Goal: Task Accomplishment & Management: Manage account settings

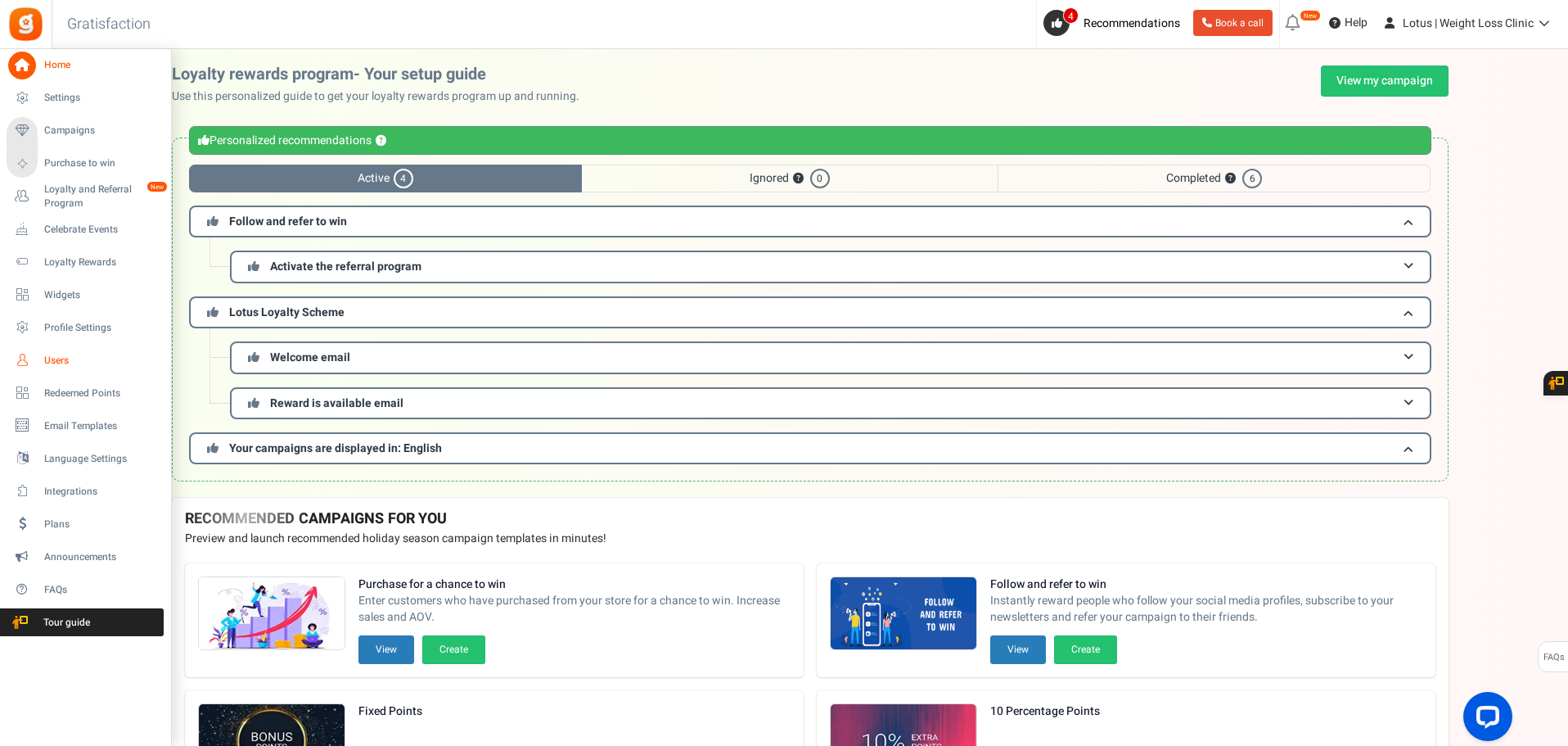
click at [43, 358] on link "Users" at bounding box center [85, 359] width 157 height 28
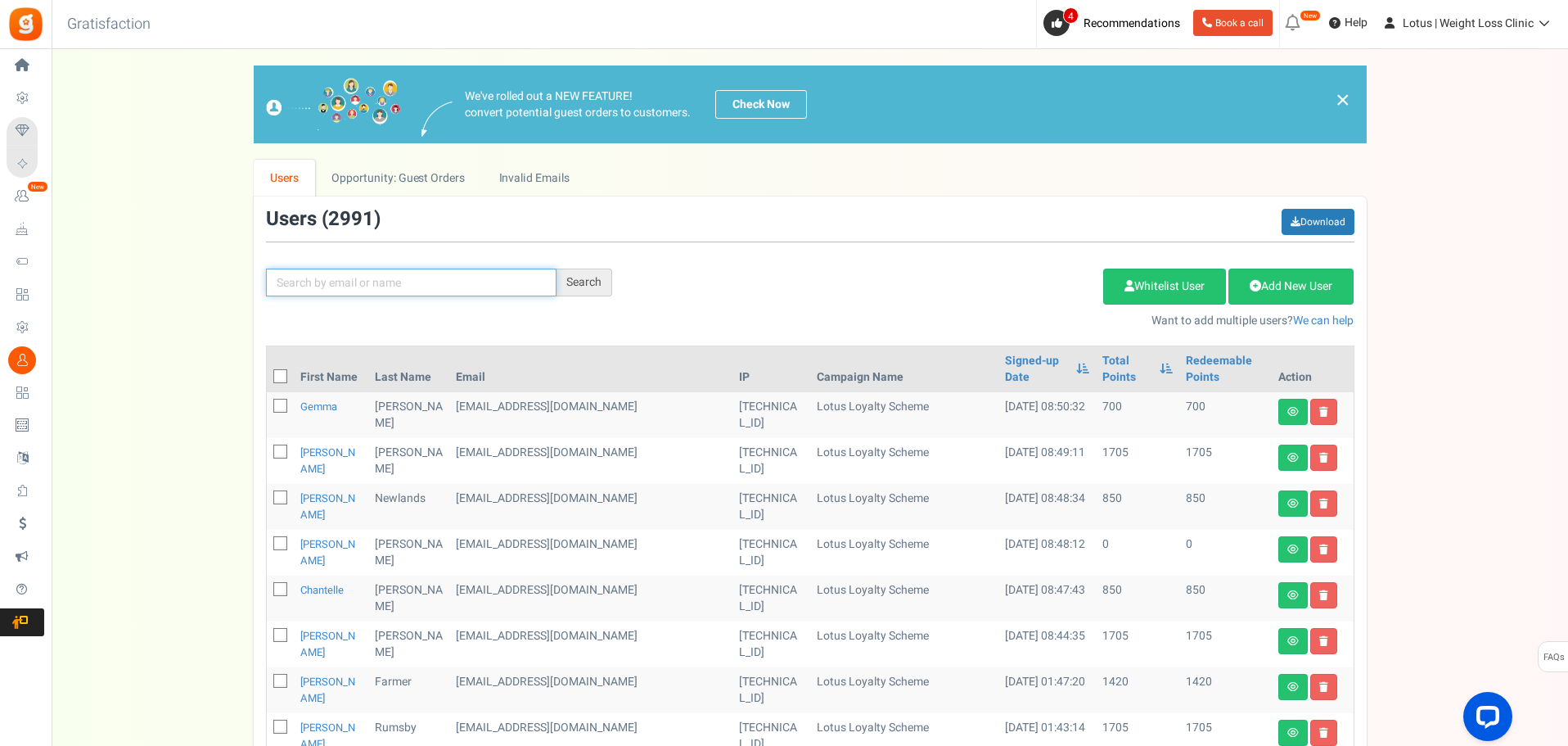
click at [392, 294] on input "text" at bounding box center [412, 282] width 291 height 28
type input "sus mee"
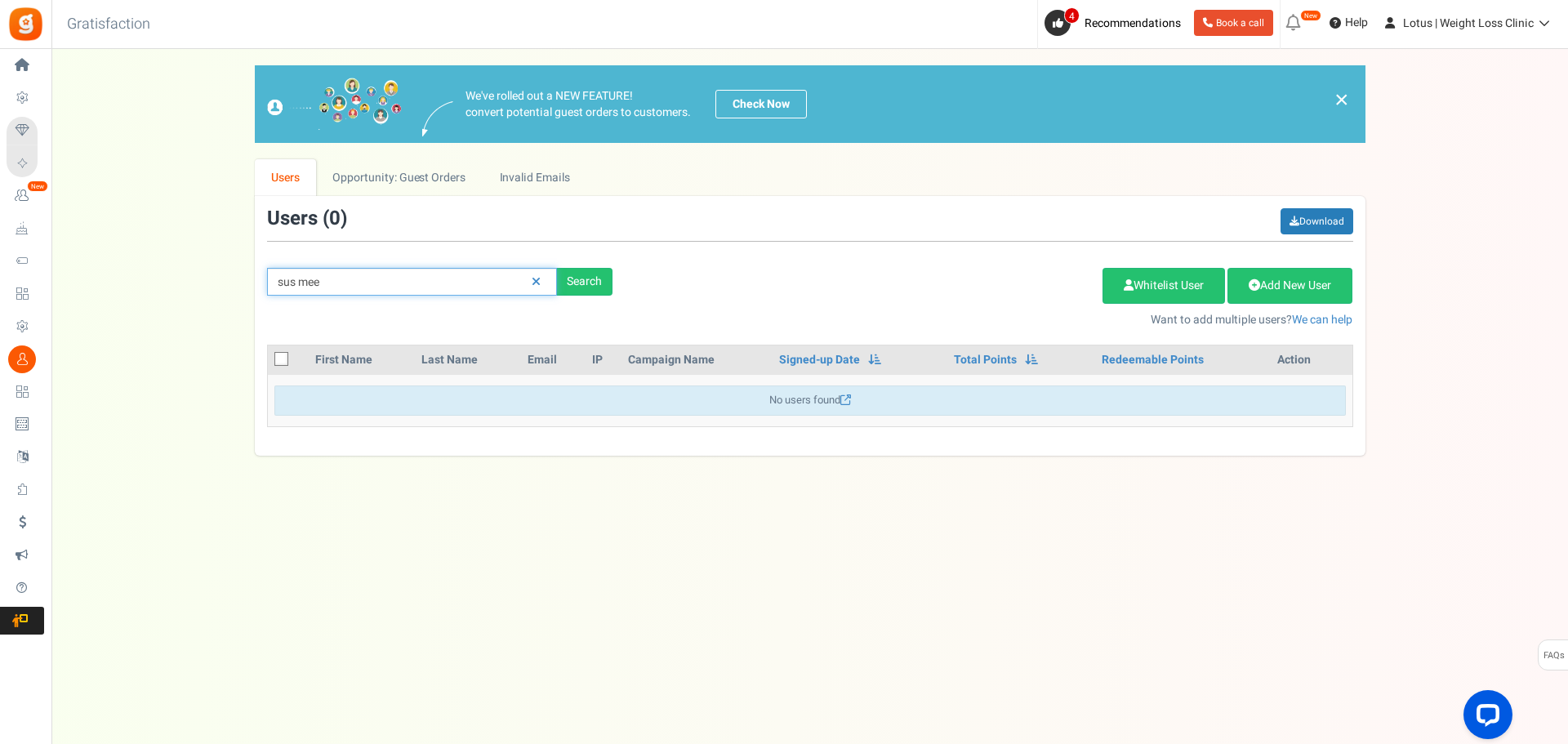
drag, startPoint x: 391, startPoint y: 289, endPoint x: 266, endPoint y: 285, distance: 125.1
click at [266, 285] on div "sus mee Search" at bounding box center [440, 281] width 370 height 28
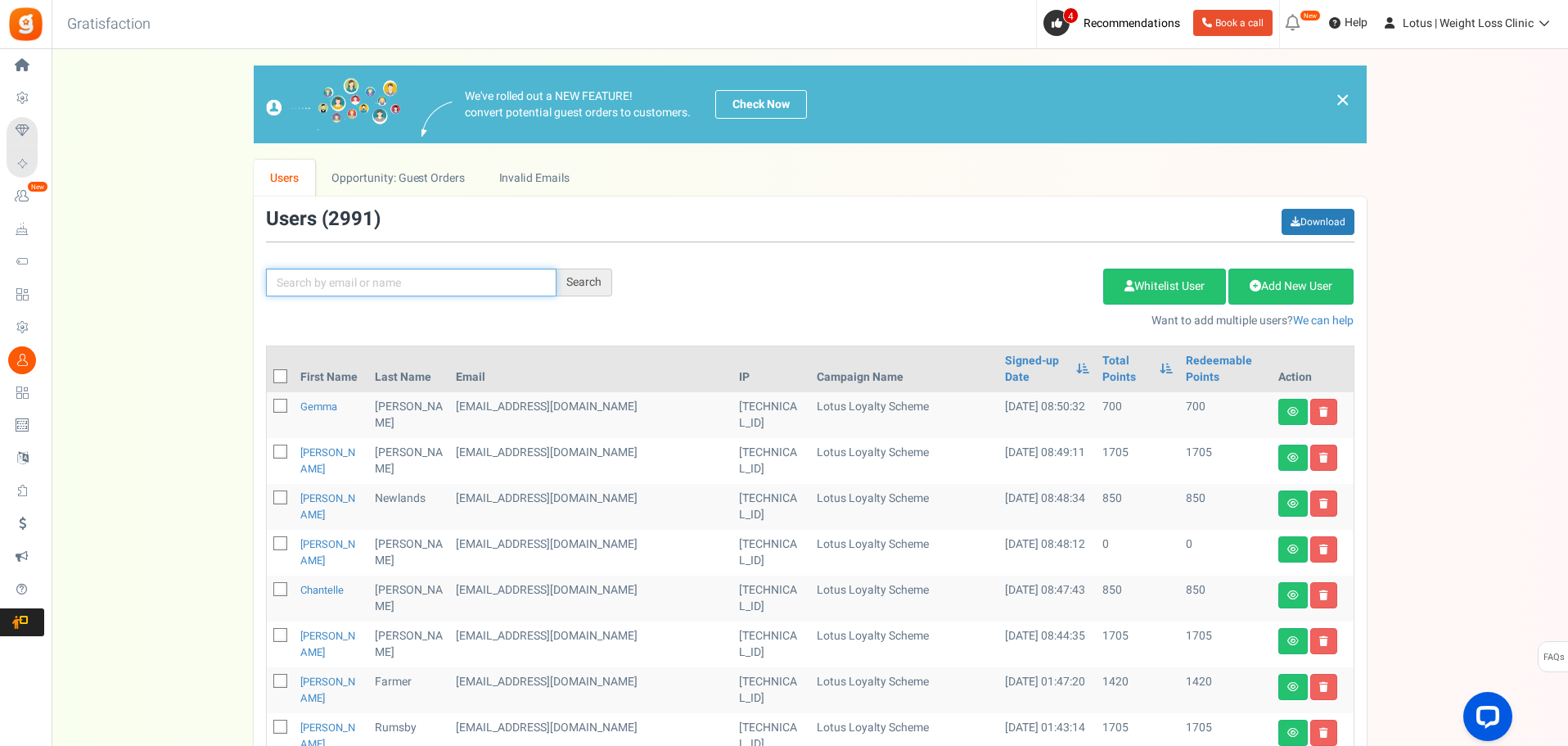
click at [318, 281] on input "text" at bounding box center [412, 282] width 291 height 28
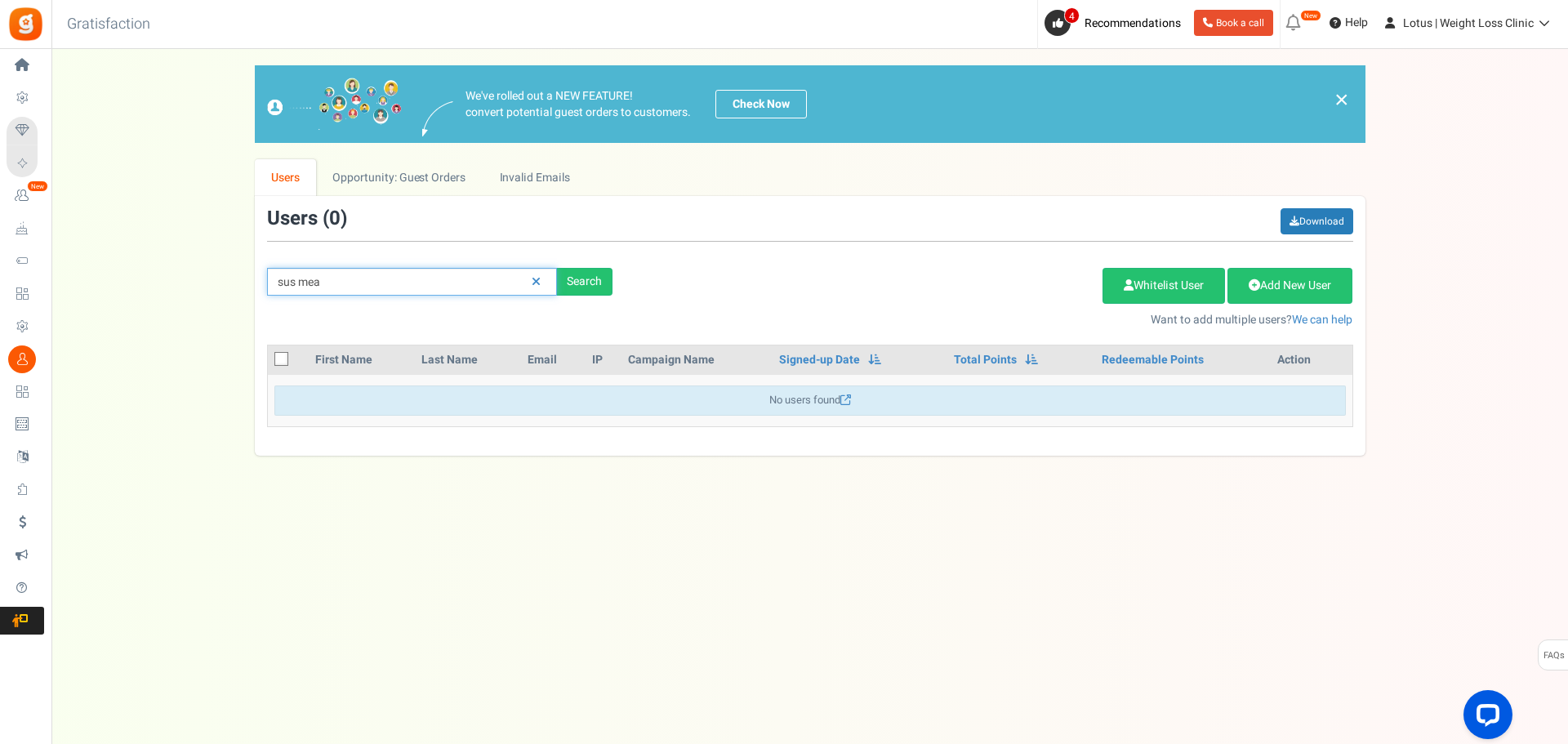
drag, startPoint x: 344, startPoint y: 285, endPoint x: 269, endPoint y: 289, distance: 75.1
click at [269, 289] on input "sus mea" at bounding box center [412, 281] width 290 height 28
click at [593, 286] on div "Search" at bounding box center [585, 281] width 56 height 28
click at [405, 281] on input "meacham" at bounding box center [412, 281] width 290 height 28
type input "meachum"
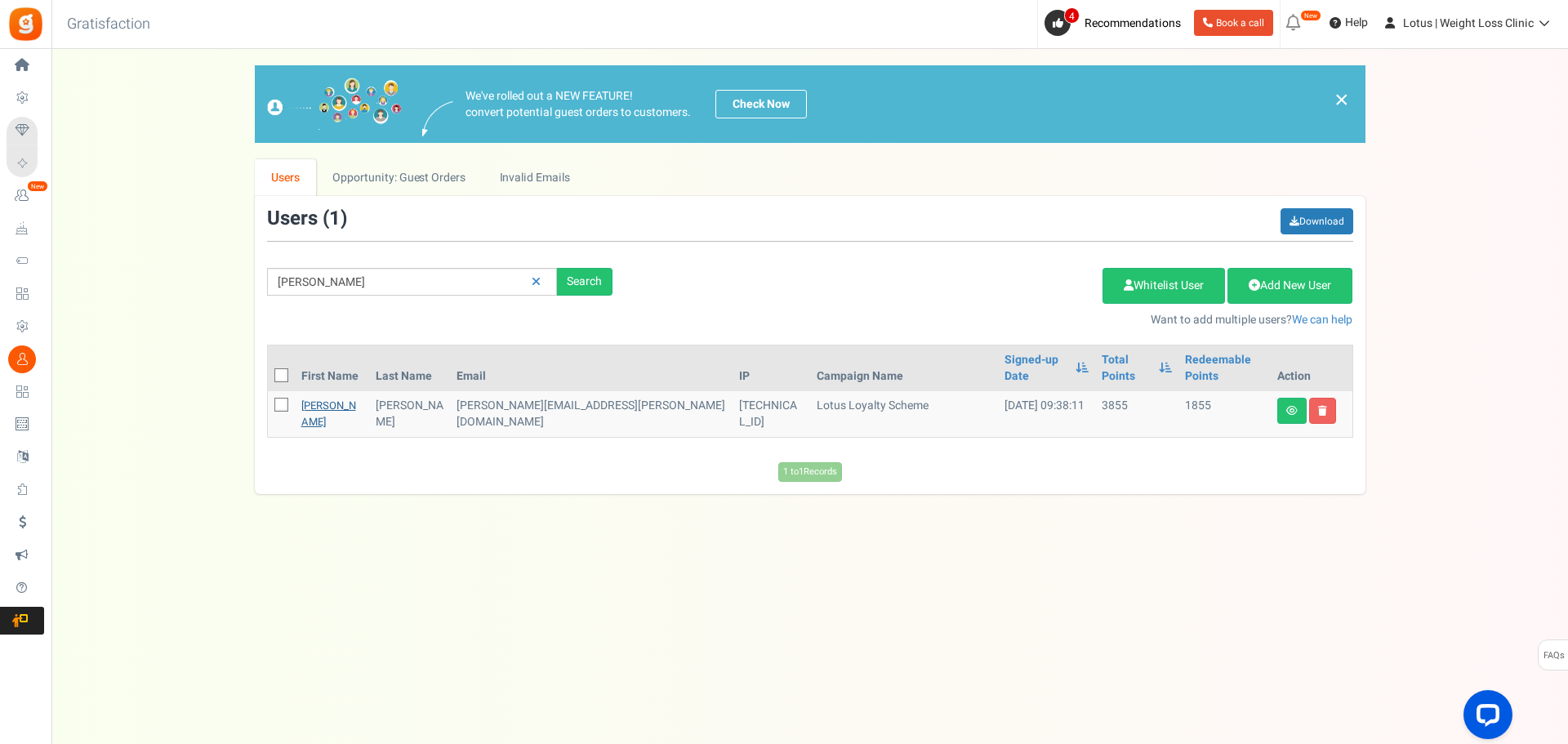
click at [319, 397] on link "Susan" at bounding box center [328, 413] width 55 height 32
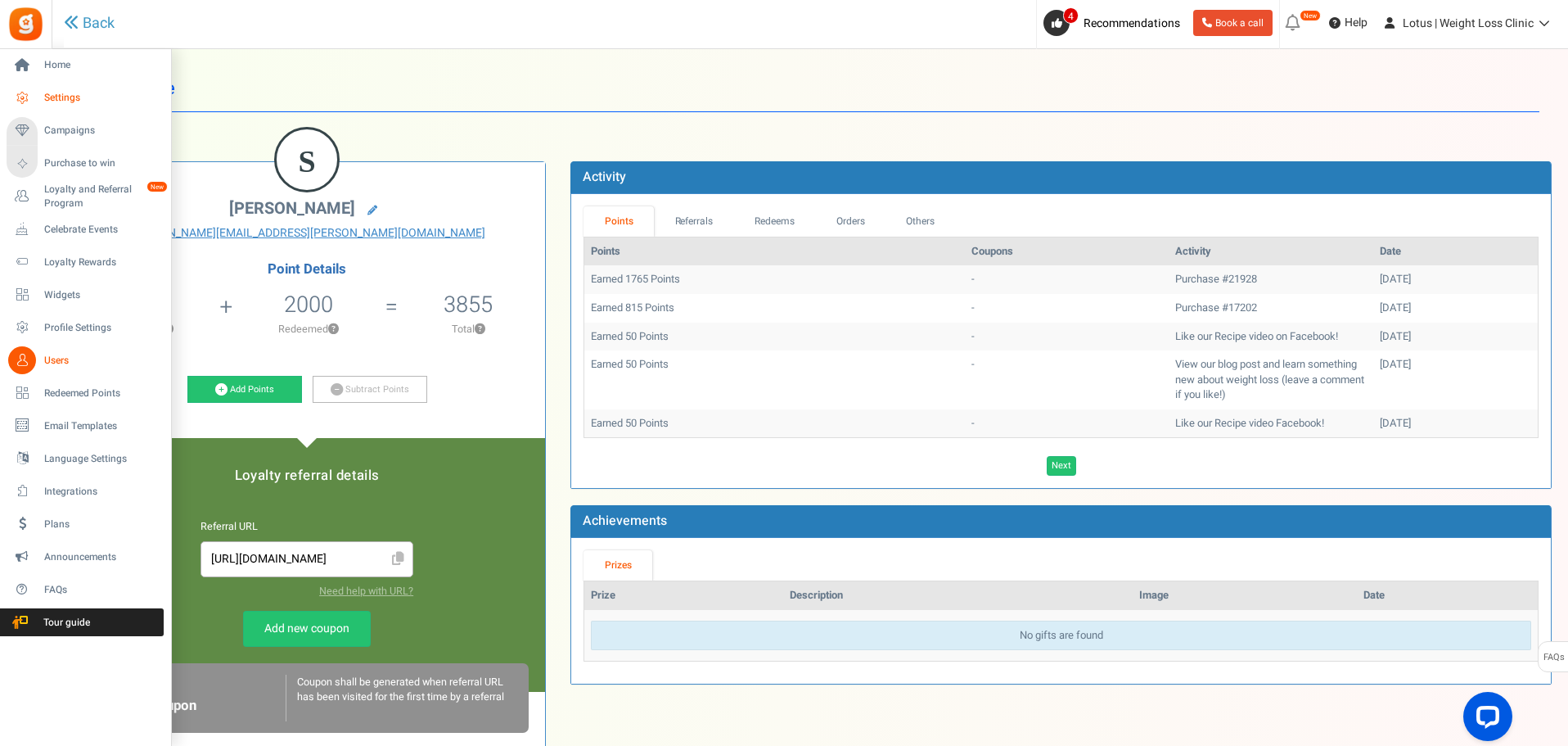
click at [79, 100] on span "Settings" at bounding box center [101, 98] width 115 height 14
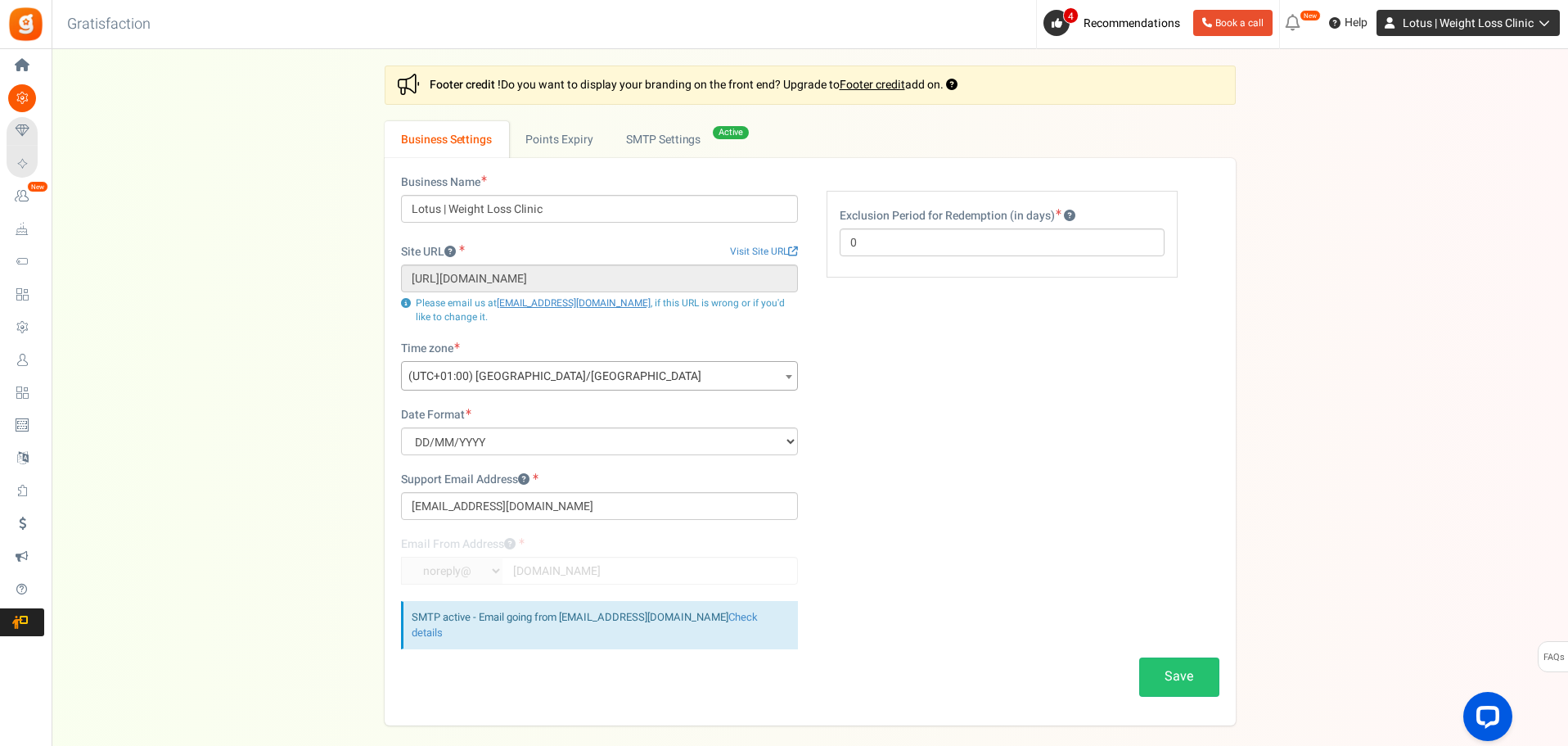
click at [1484, 35] on link "Lotus | Weight Loss Clinic" at bounding box center [1468, 23] width 183 height 26
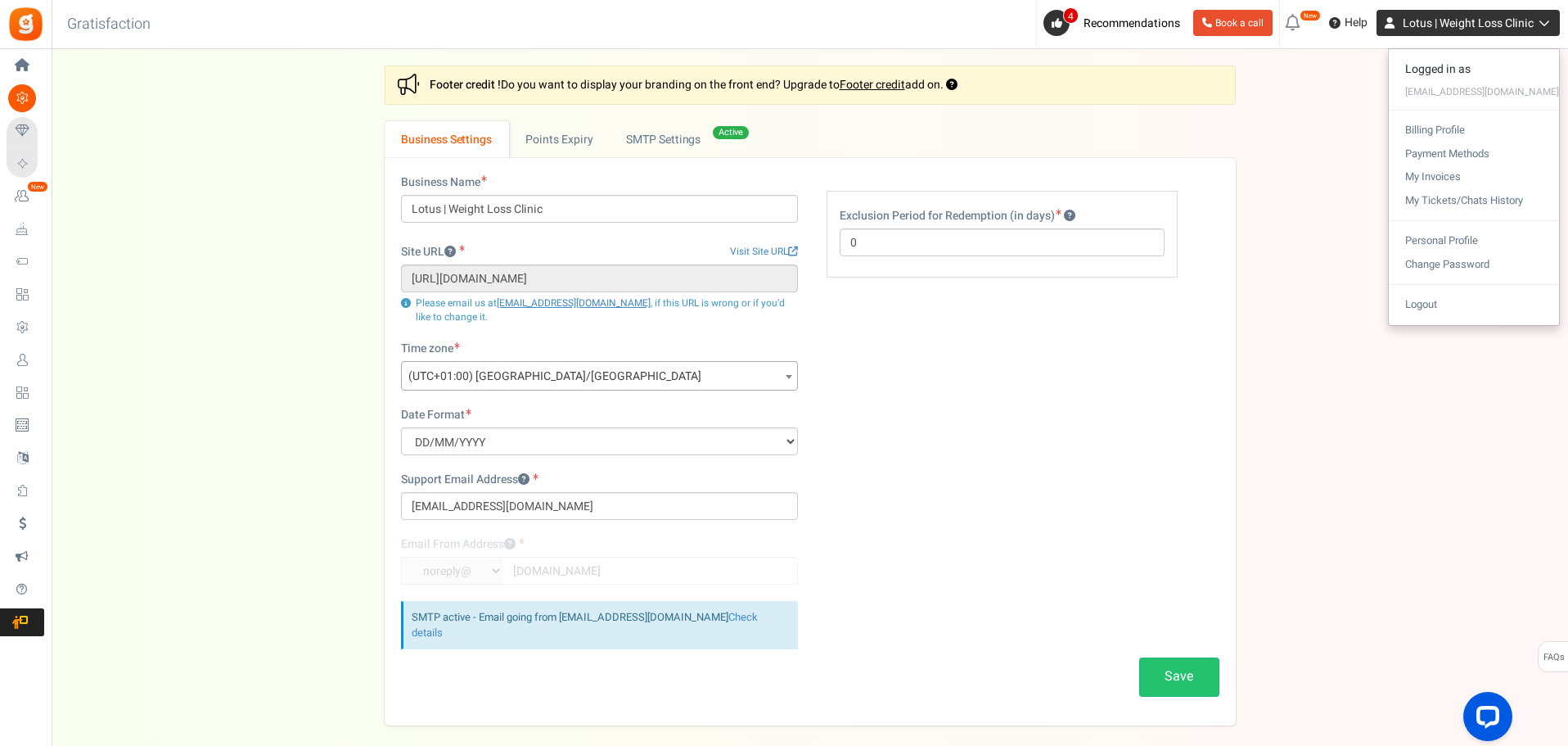
click at [1485, 31] on span "Lotus | Weight Loss Clinic" at bounding box center [1468, 23] width 131 height 17
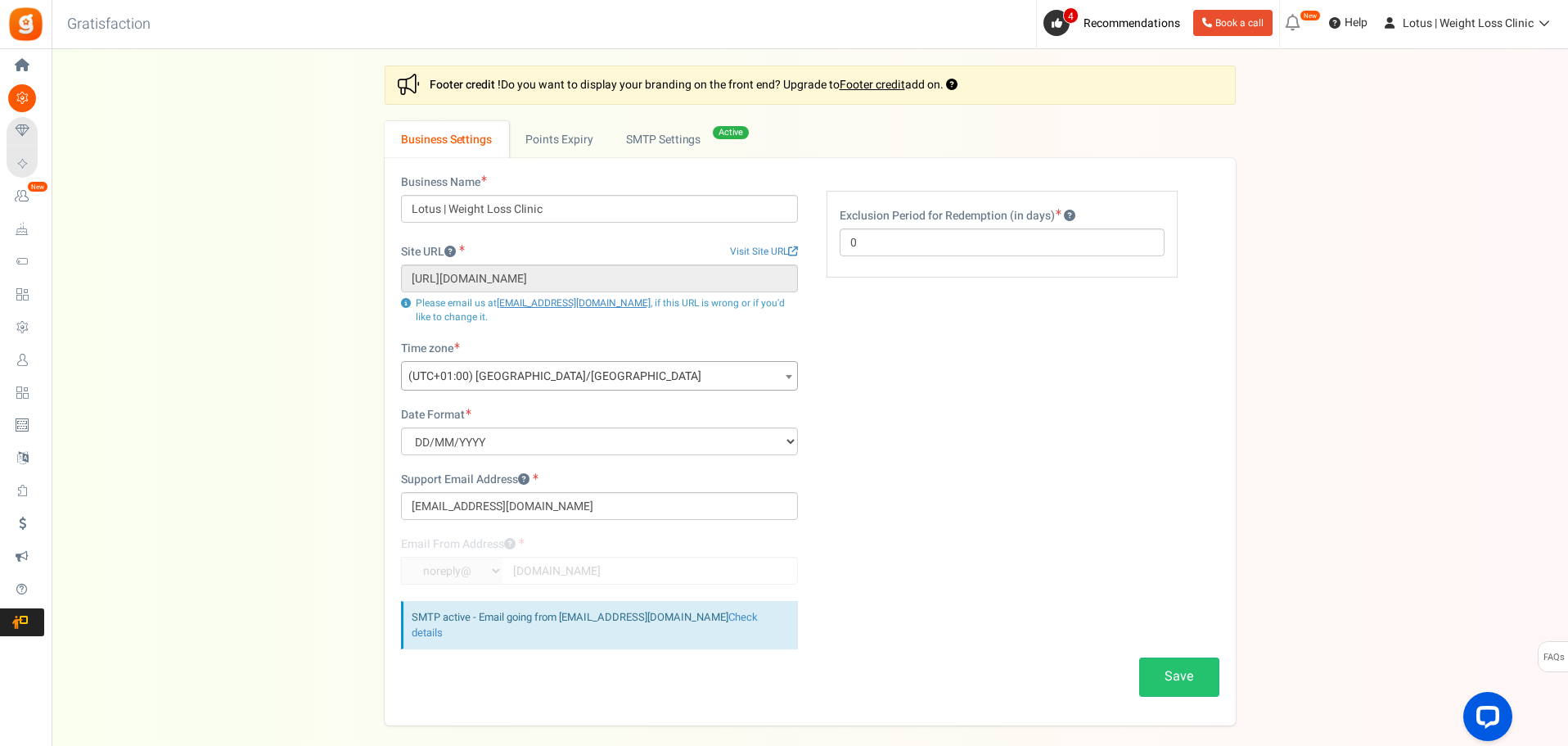
click at [235, 359] on div "Settings In this section you will setup your business details and points expiry…" at bounding box center [809, 396] width 1484 height 659
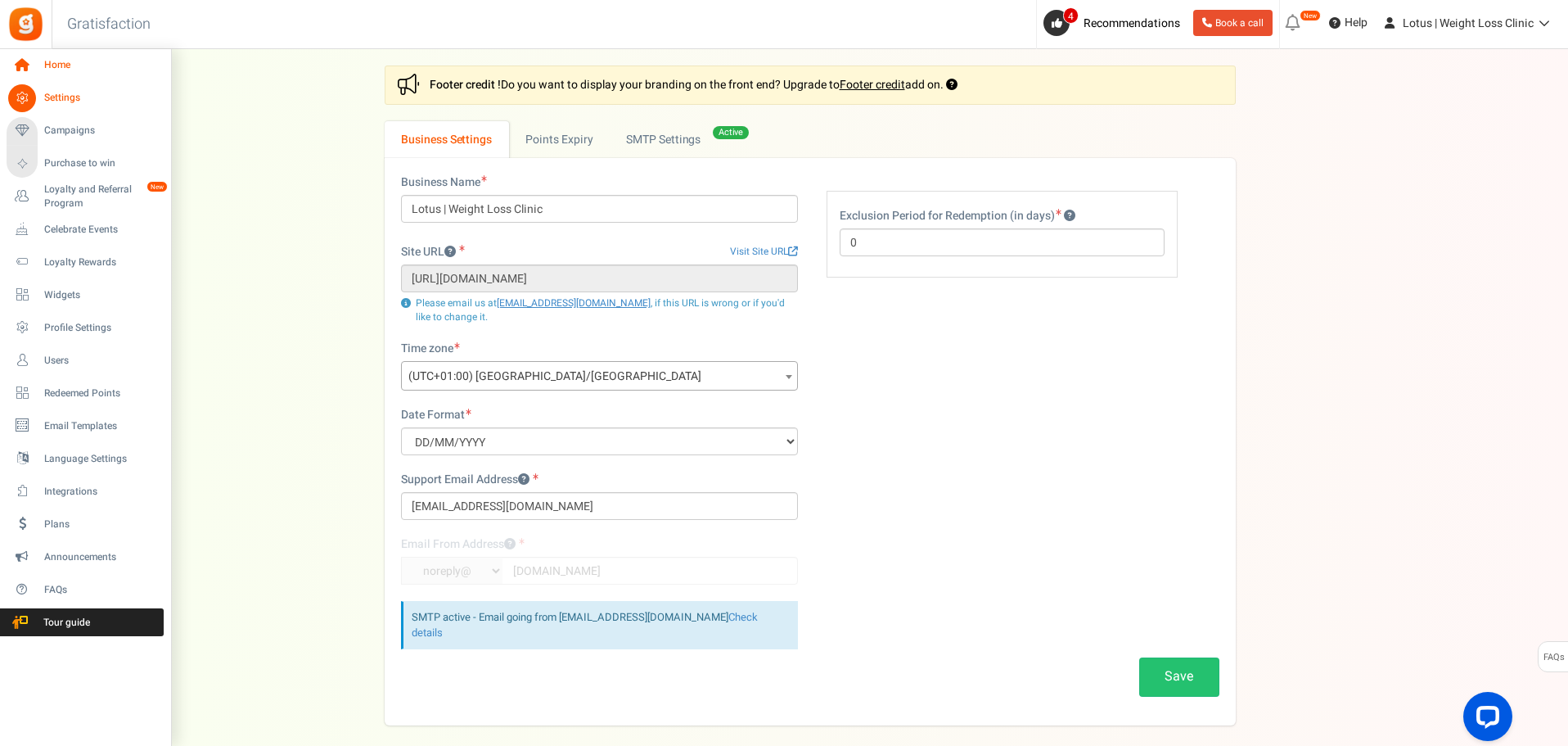
click at [61, 68] on span "Home" at bounding box center [101, 64] width 115 height 14
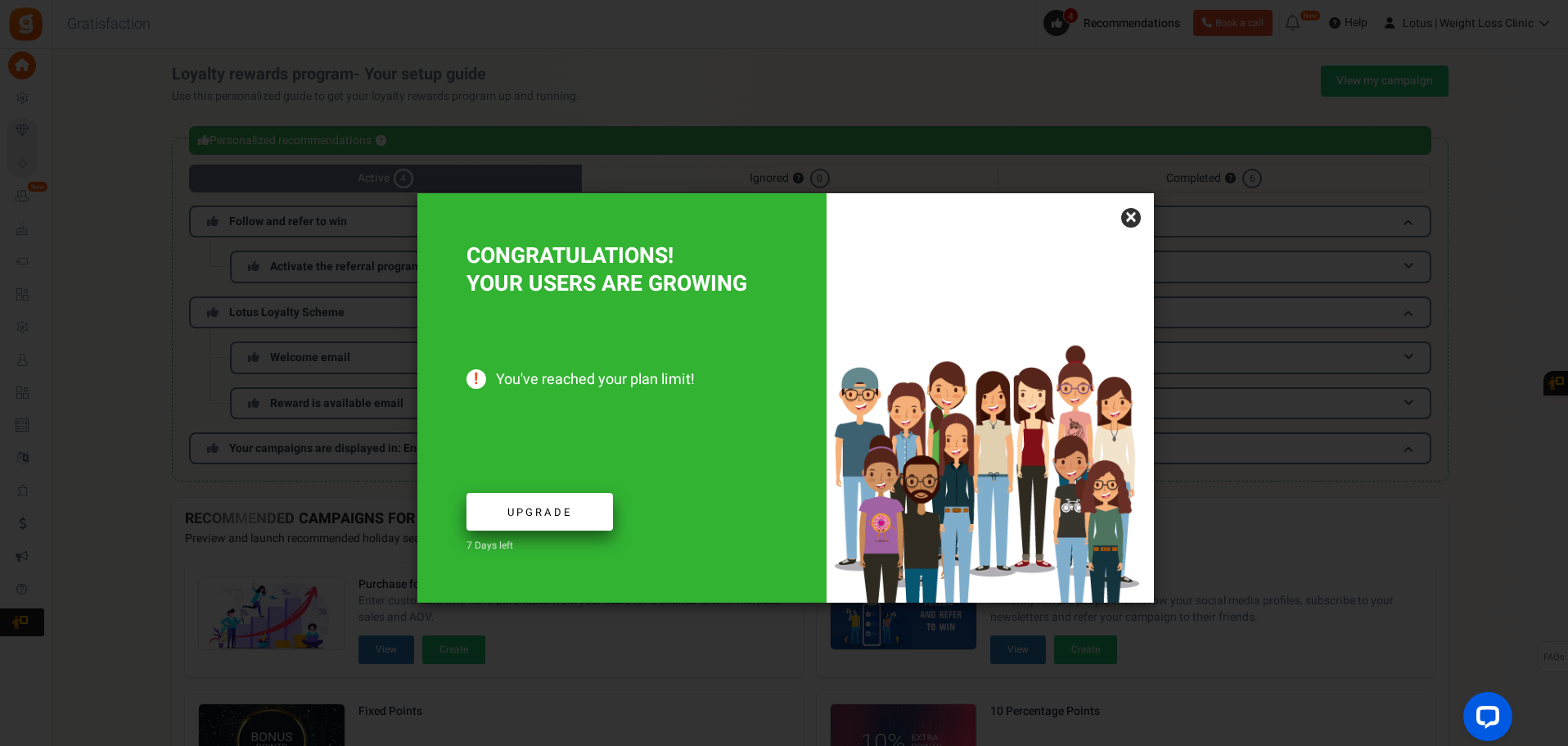
click at [582, 512] on link "Upgrade" at bounding box center [540, 512] width 146 height 39
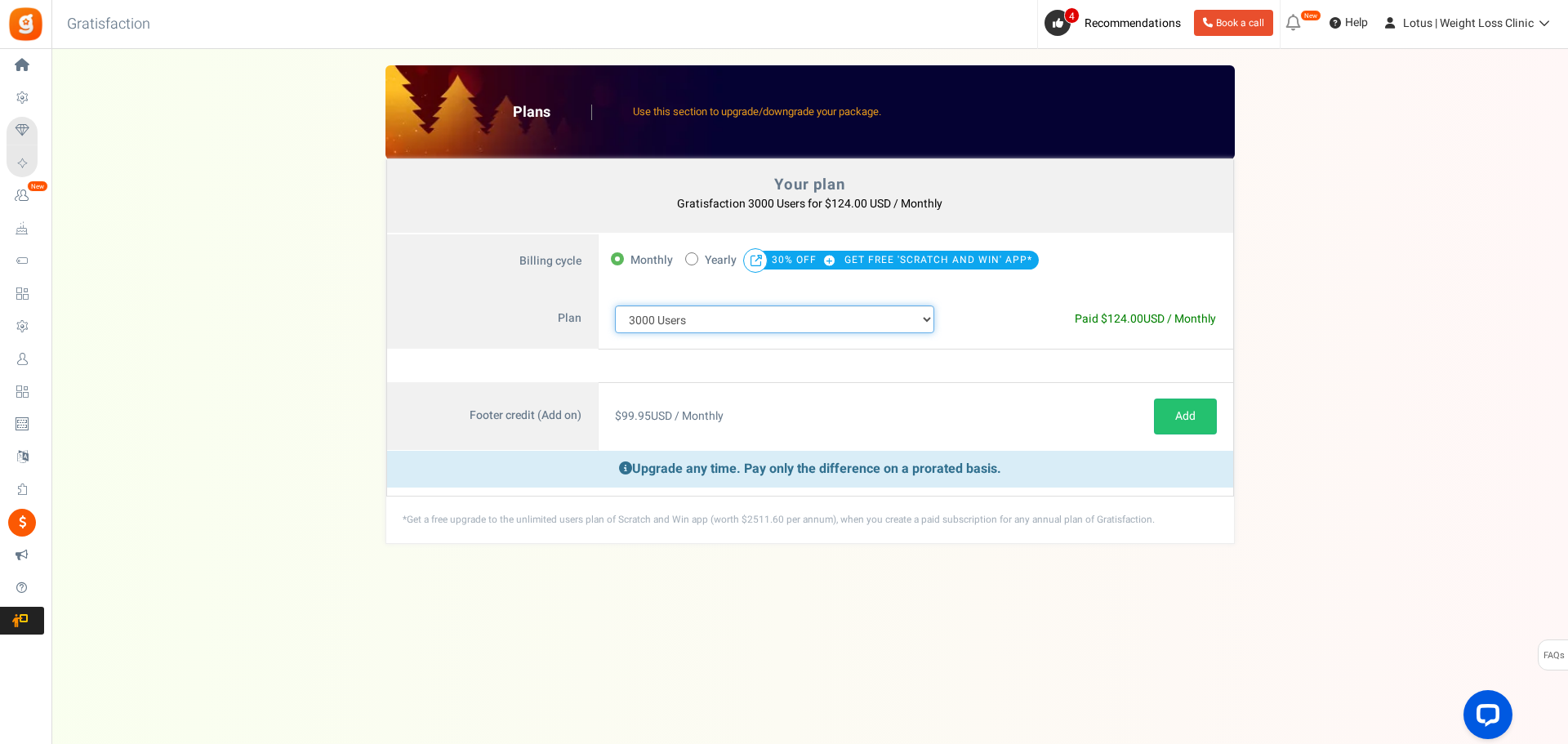
click at [822, 317] on select "100 Users 200 Users 500 Users 1000 Users 2000 Users 3000 Users 4000 Users 5000 …" at bounding box center [774, 319] width 320 height 28
click at [615, 305] on select "100 Users 200 Users 500 Users 1000 Users 2000 Users 3000 Users 4000 Users 5000 …" at bounding box center [774, 319] width 320 height 28
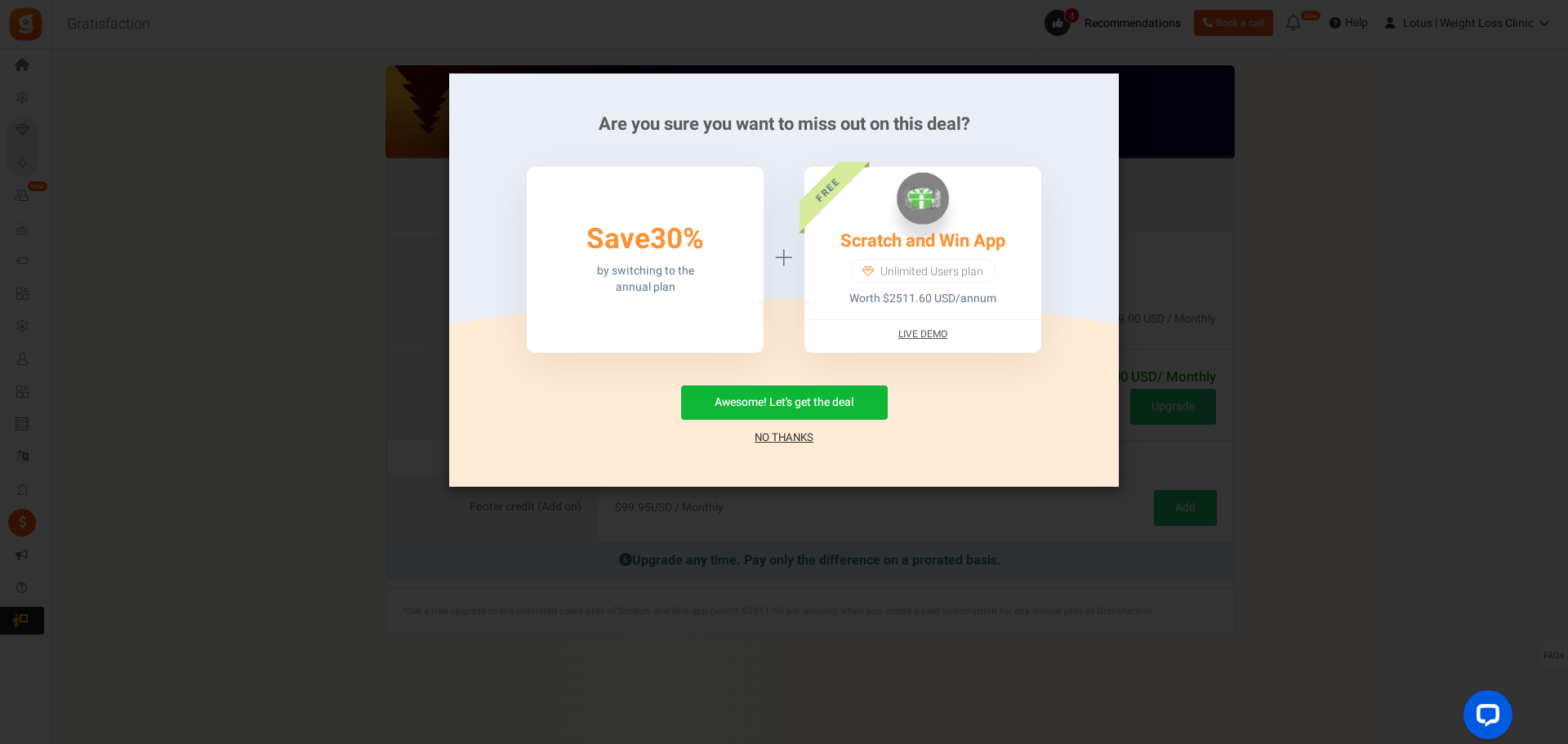
click at [792, 435] on link "No Thanks" at bounding box center [783, 438] width 59 height 16
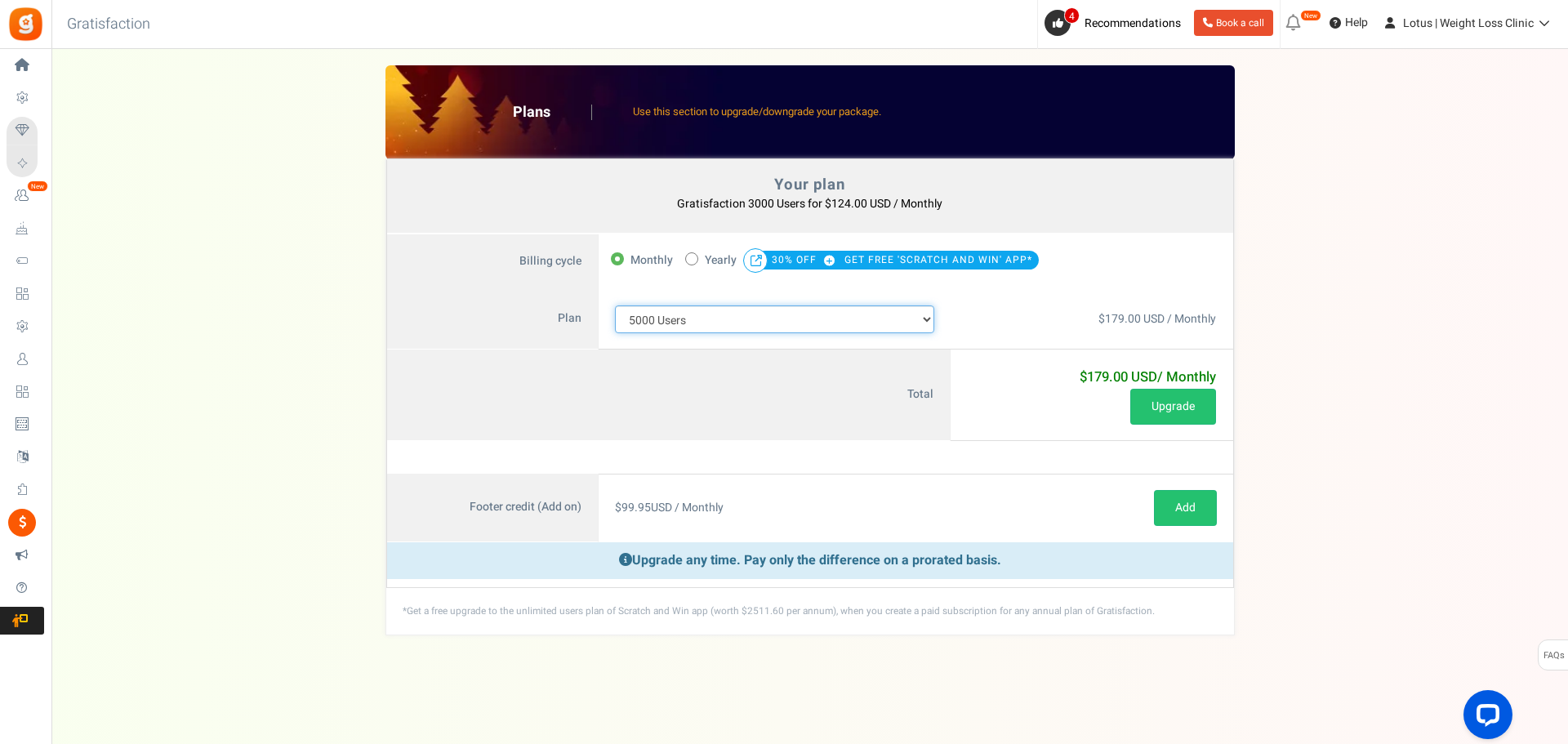
click at [732, 317] on select "100 Users 200 Users 500 Users 1000 Users 2000 Users 3000 Users 4000 Users 5000 …" at bounding box center [774, 319] width 320 height 28
click at [615, 305] on select "100 Users 200 Users 500 Users 1000 Users 2000 Users 3000 Users 4000 Users 5000 …" at bounding box center [774, 319] width 320 height 28
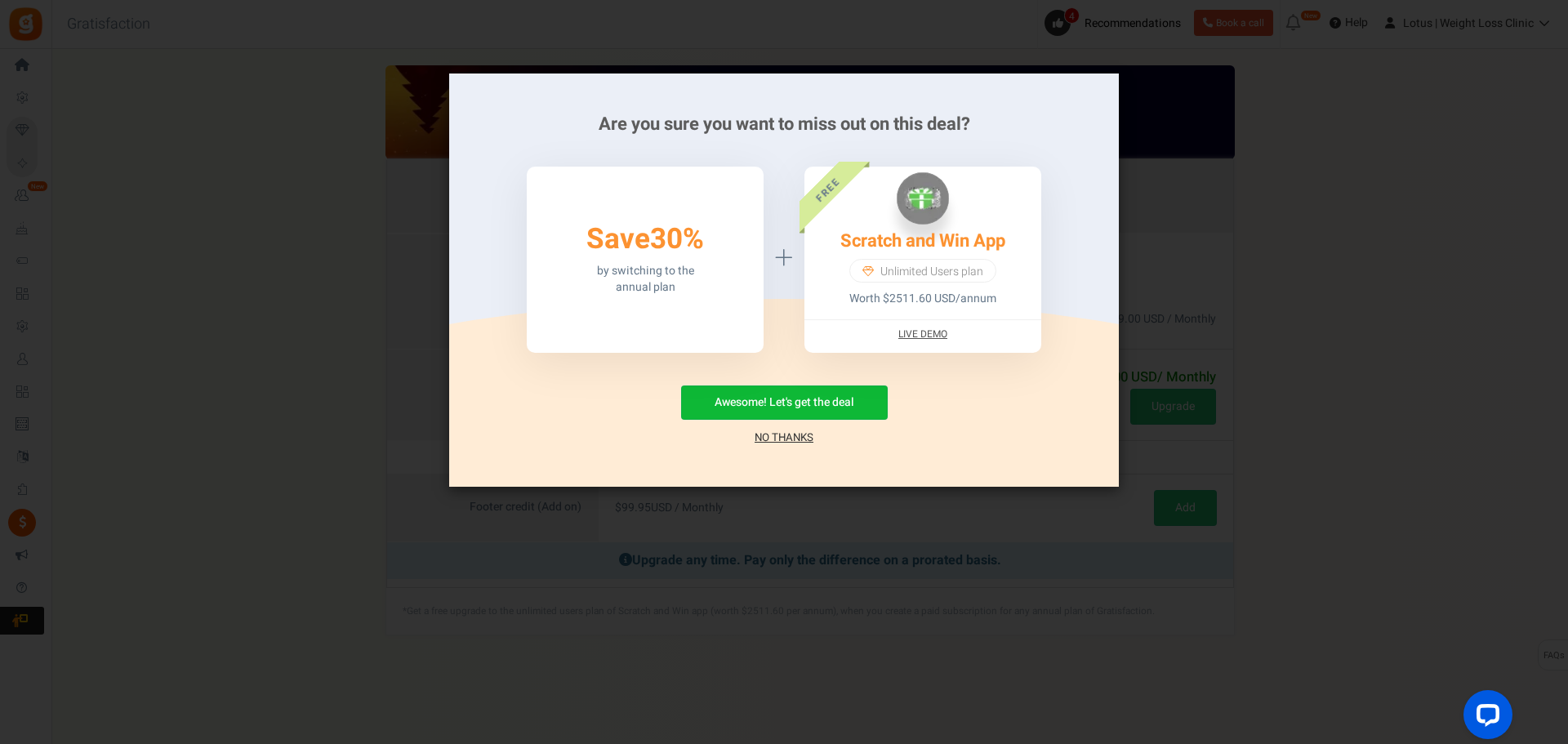
click at [774, 436] on link "No Thanks" at bounding box center [783, 438] width 59 height 16
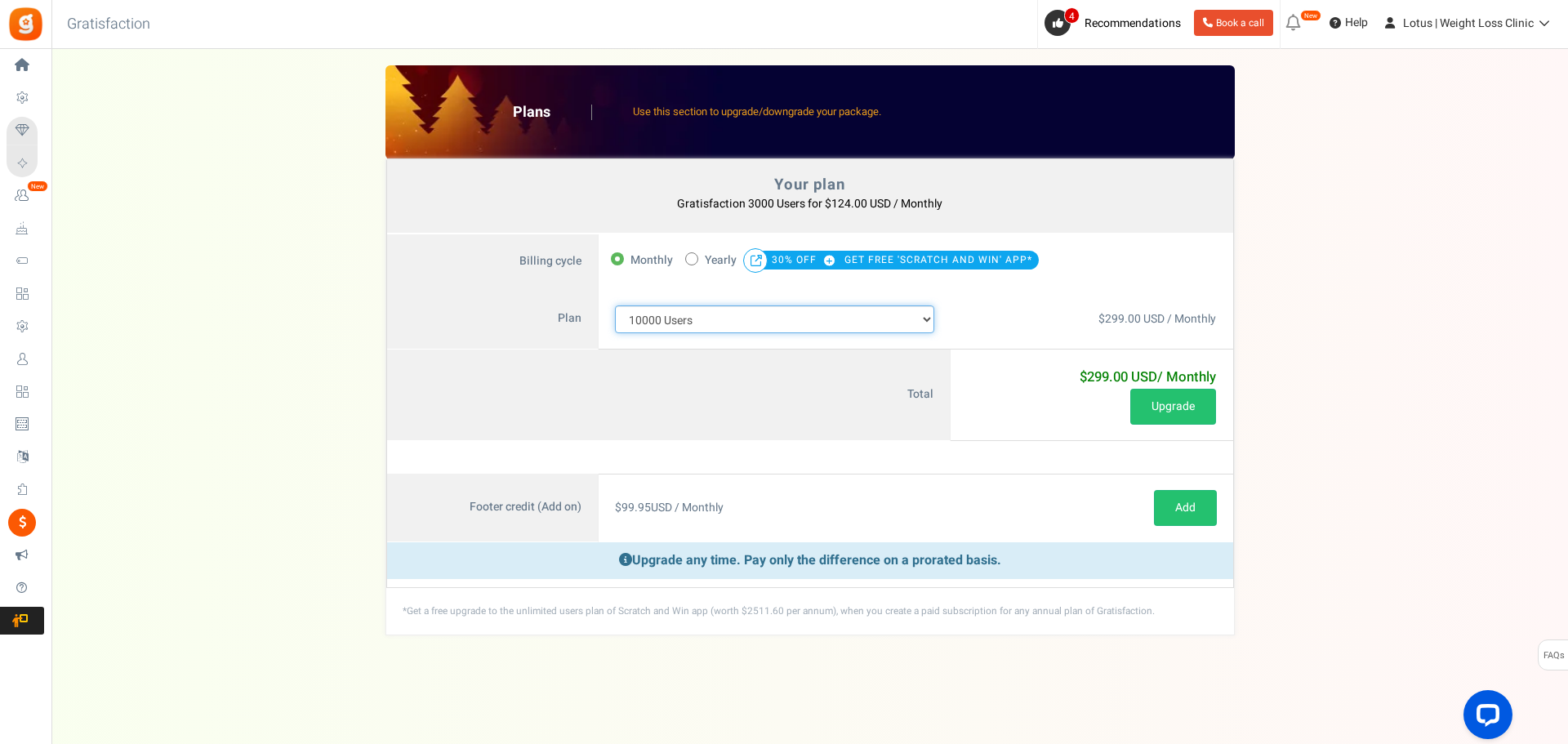
click at [706, 325] on select "100 Users 200 Users 500 Users 1000 Users 2000 Users 3000 Users 4000 Users 5000 …" at bounding box center [774, 319] width 320 height 28
click at [615, 305] on select "100 Users 200 Users 500 Users 1000 Users 2000 Users 3000 Users 4000 Users 5000 …" at bounding box center [774, 319] width 320 height 28
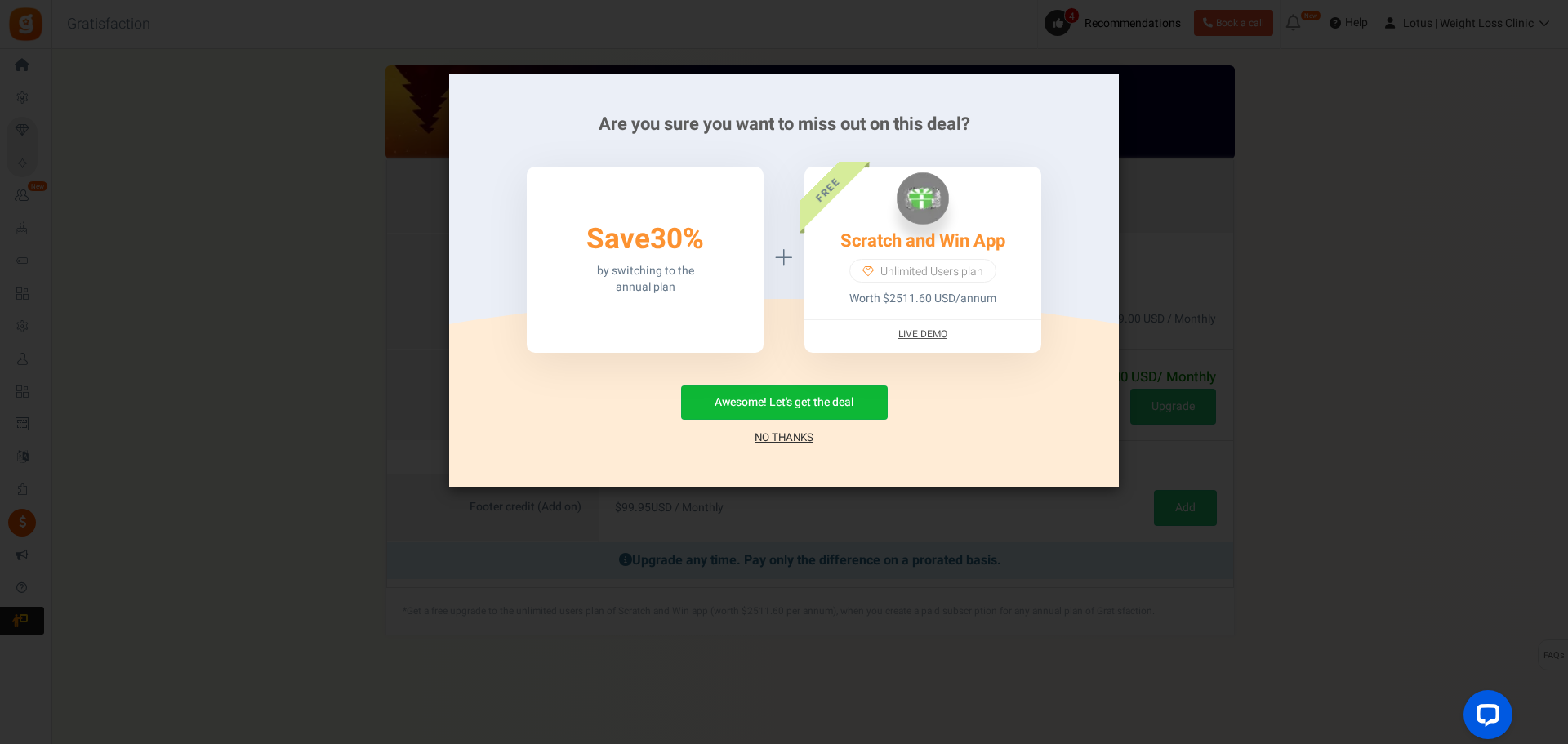
click at [788, 440] on link "No Thanks" at bounding box center [783, 438] width 59 height 16
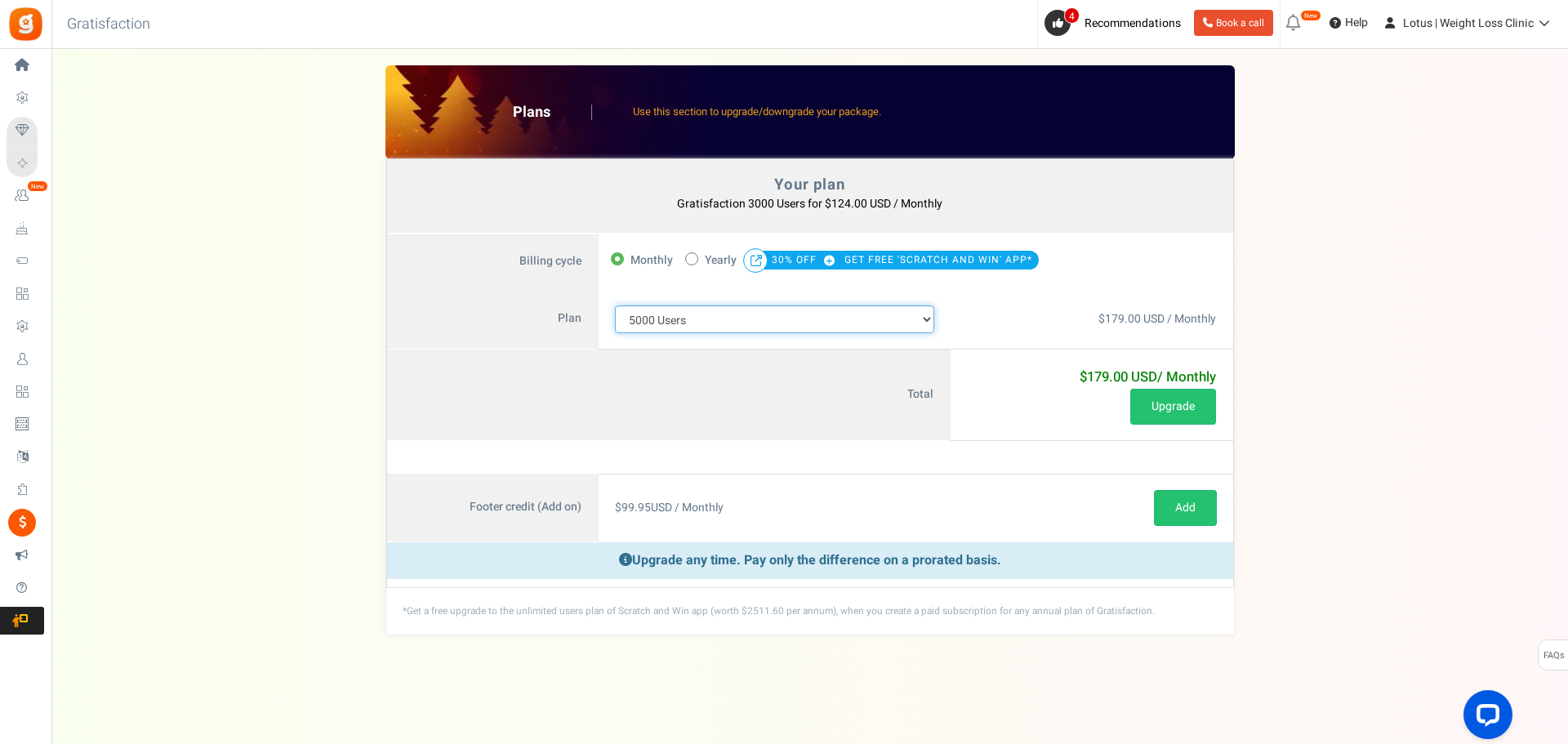
click at [789, 321] on select "100 Users 200 Users 500 Users 1000 Users 2000 Users 3000 Users 4000 Users 5000 …" at bounding box center [774, 319] width 320 height 28
select select "714"
click at [615, 305] on select "100 Users 200 Users 500 Users 1000 Users 2000 Users 3000 Users 4000 Users 5000 …" at bounding box center [774, 319] width 320 height 28
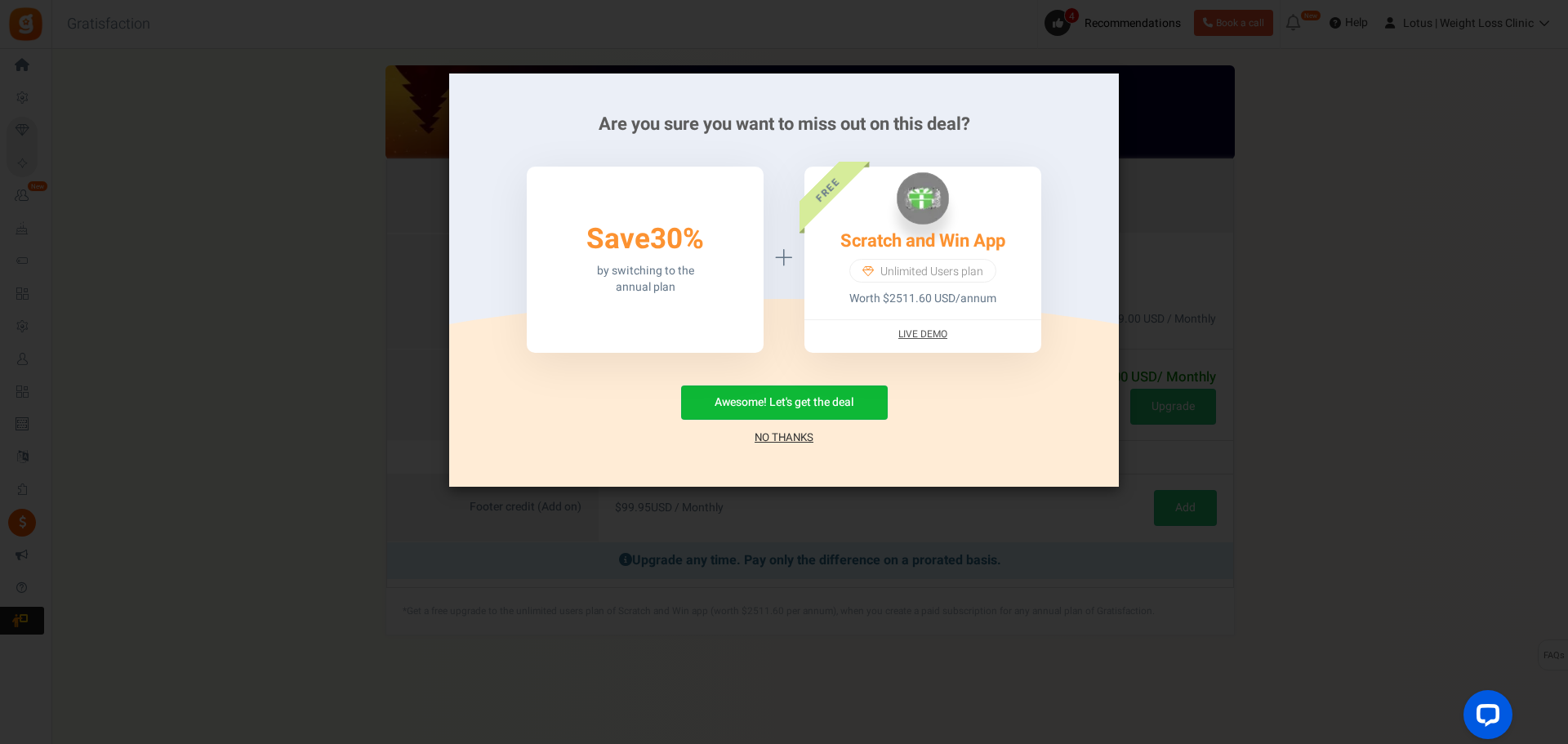
click at [785, 429] on div "Awesome! Let's get the deal No Thanks" at bounding box center [784, 415] width 621 height 60
click at [786, 435] on link "No Thanks" at bounding box center [783, 438] width 59 height 16
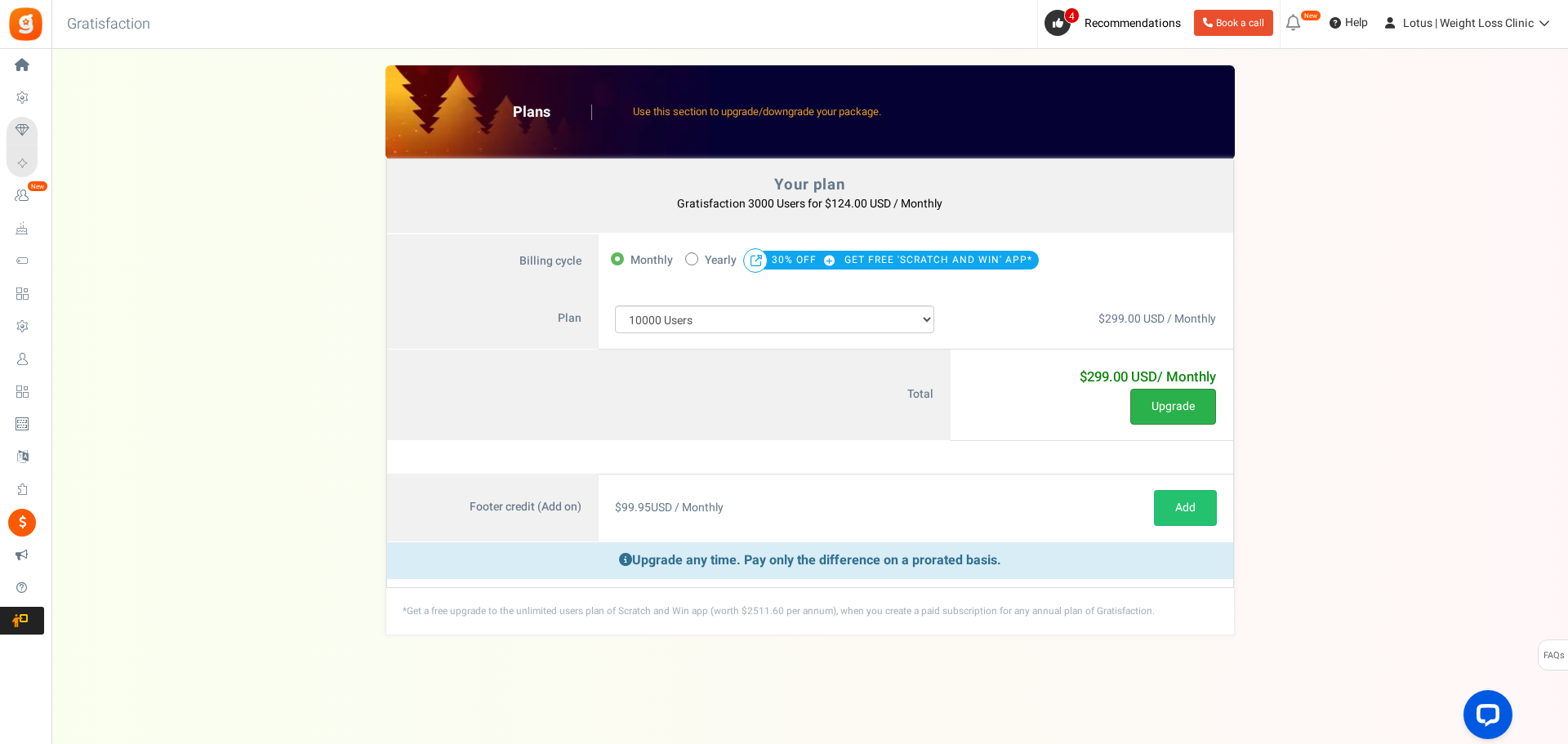
click at [1187, 410] on button "Upgrade" at bounding box center [1172, 406] width 86 height 36
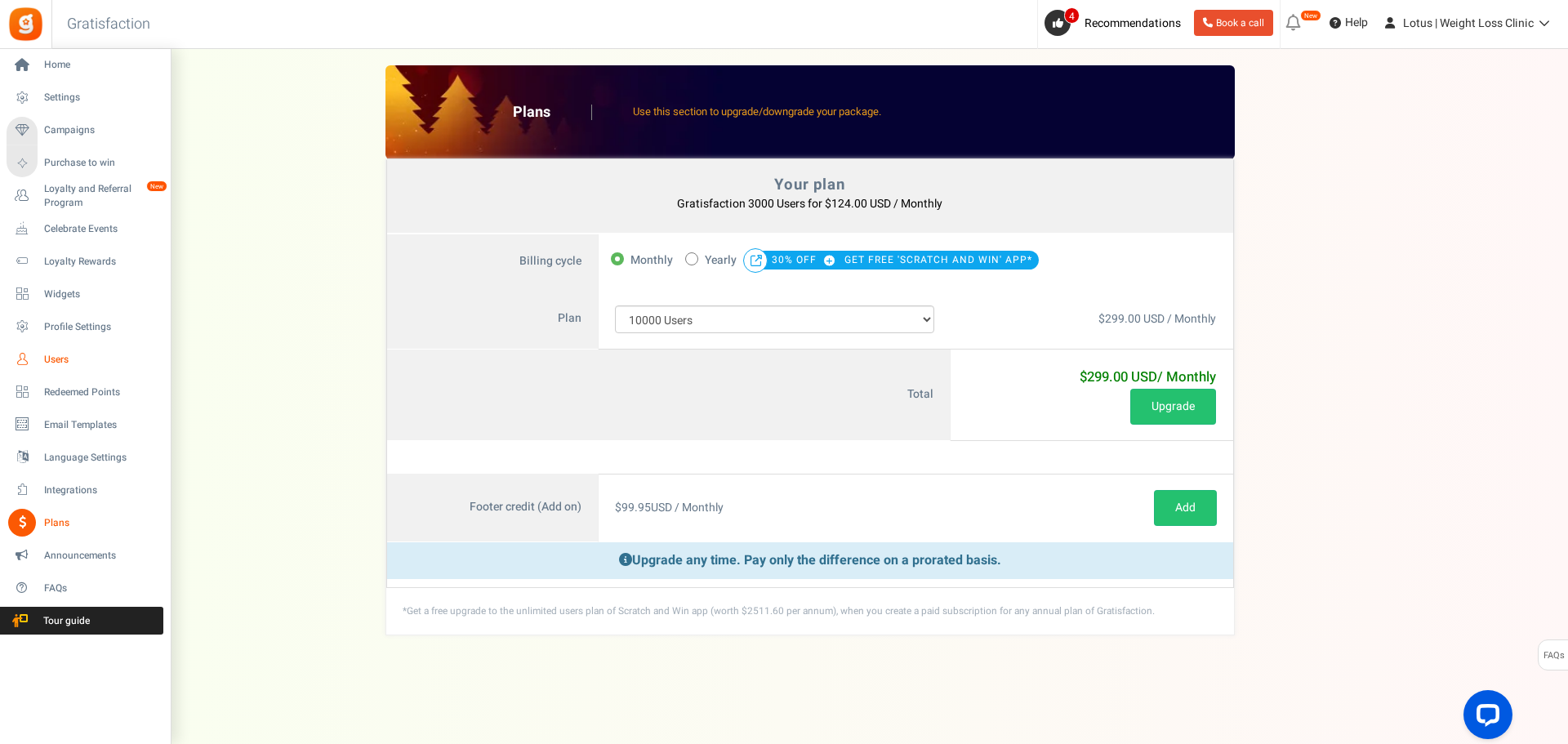
click at [62, 358] on span "Users" at bounding box center [101, 359] width 114 height 14
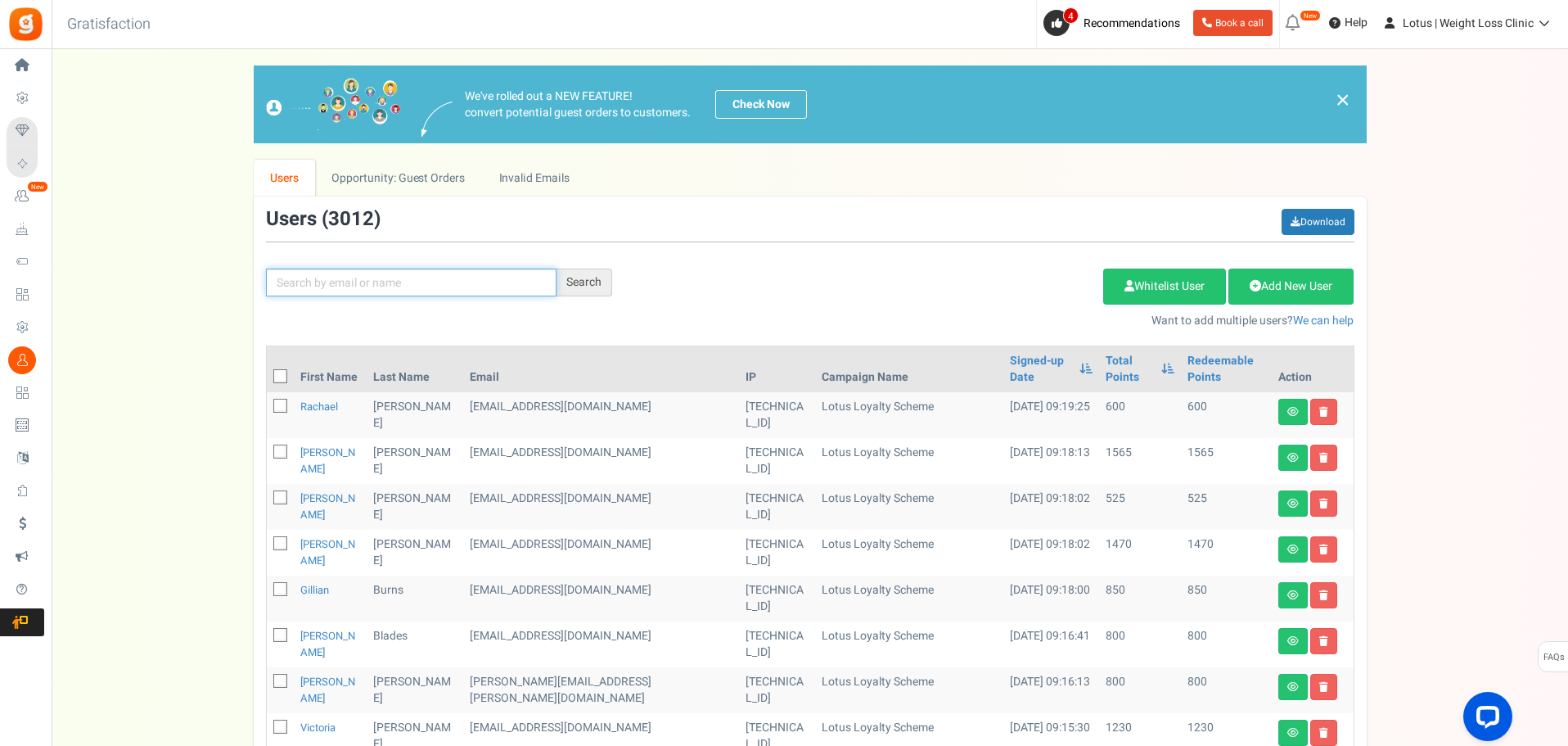
click at [319, 285] on input "text" at bounding box center [412, 282] width 291 height 28
type input "[PERSON_NAME]"
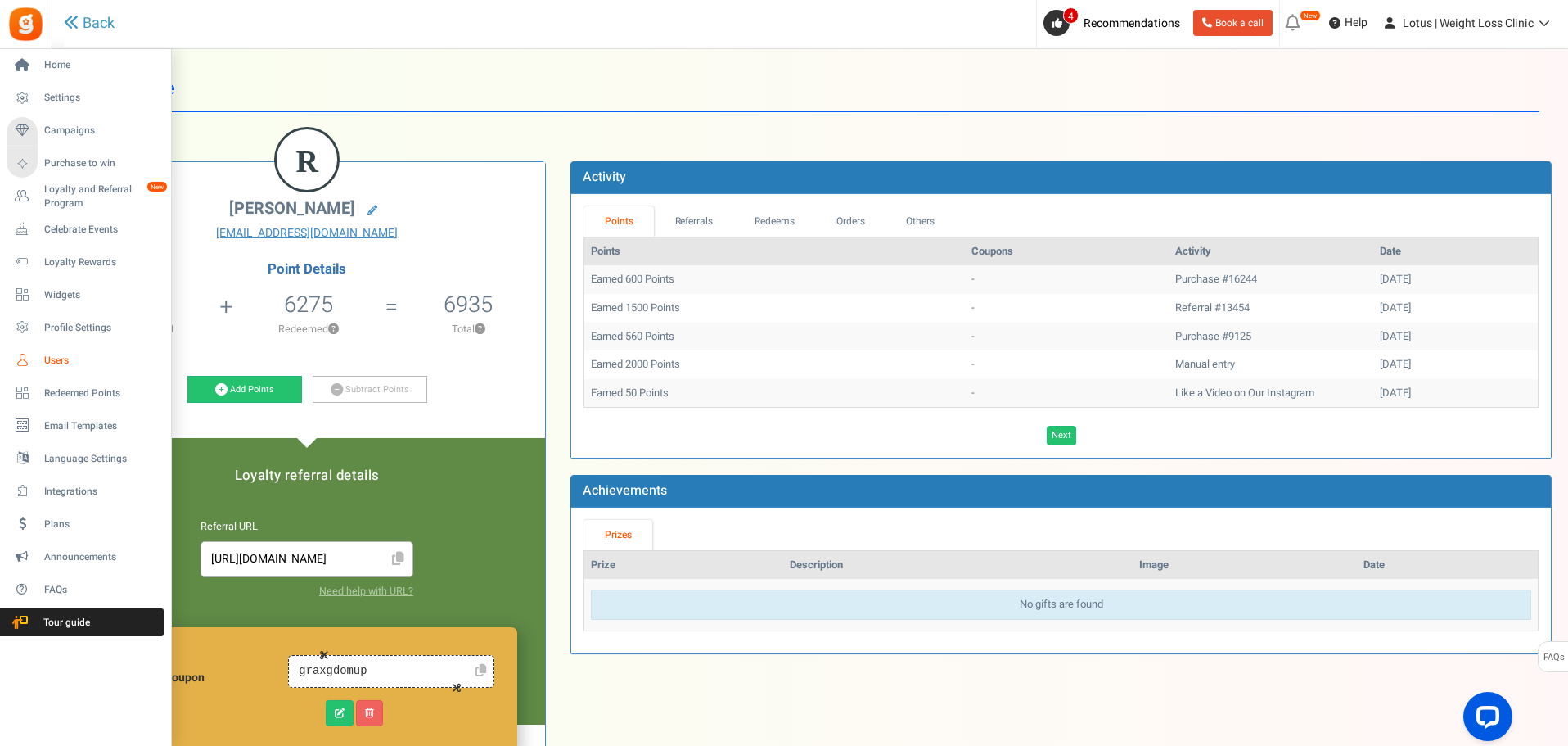
click at [68, 362] on span "Users" at bounding box center [101, 360] width 115 height 14
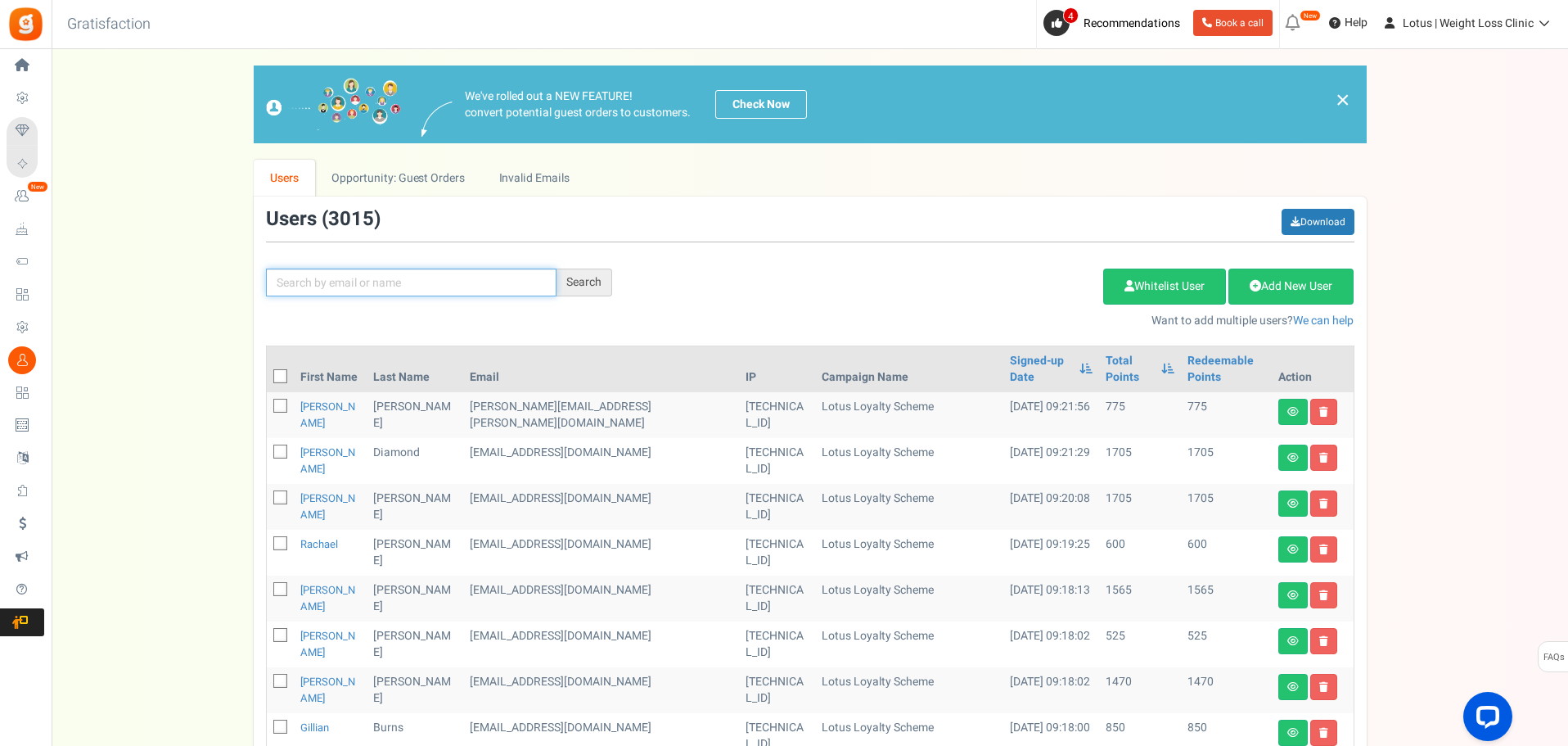
click at [337, 278] on input "text" at bounding box center [412, 282] width 291 height 28
paste input "Paula Thornton"
type input "Paula Thornton"
click at [599, 275] on div "Search" at bounding box center [584, 282] width 56 height 28
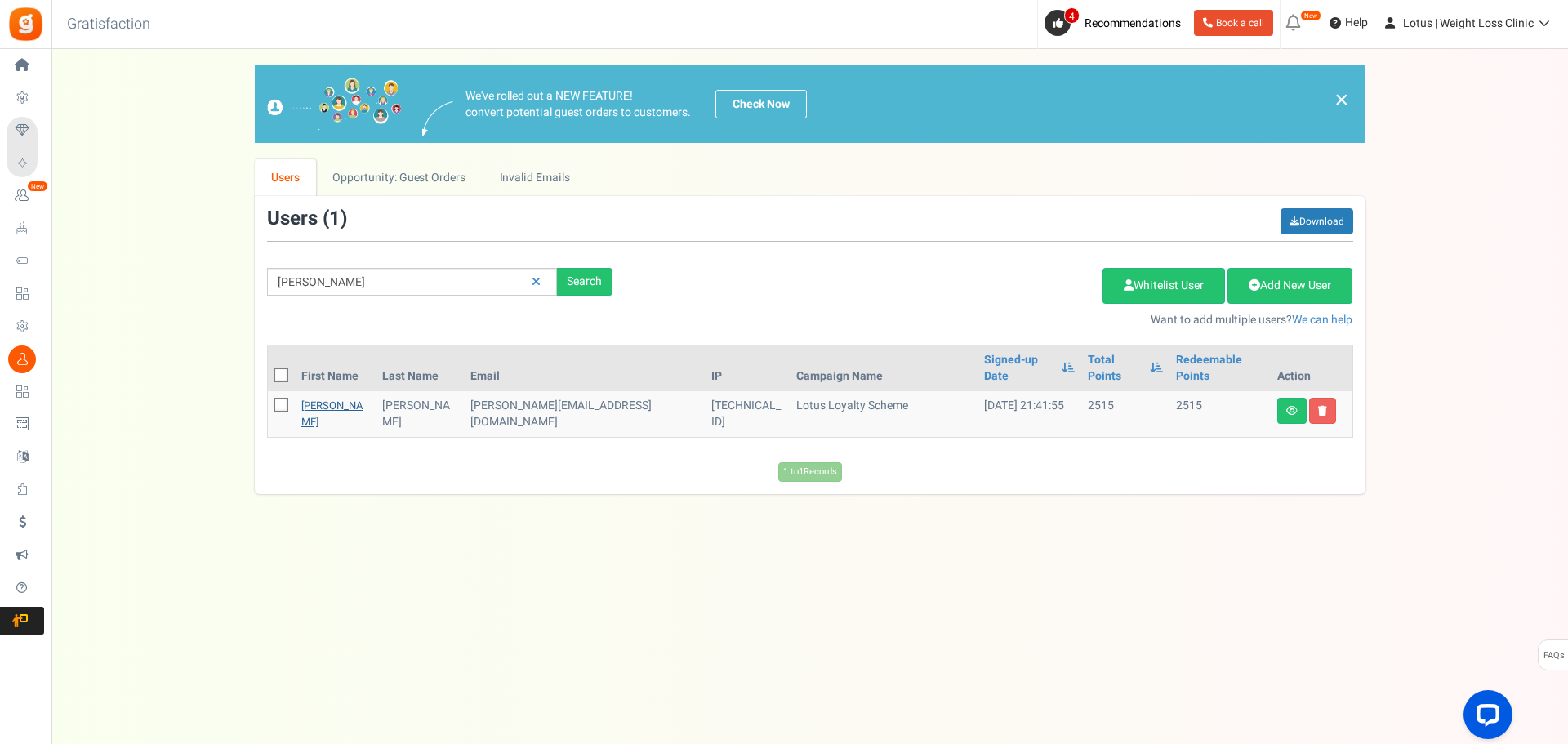
click at [319, 397] on link "Paula" at bounding box center [332, 413] width 62 height 32
